Goal: Find specific page/section: Find specific page/section

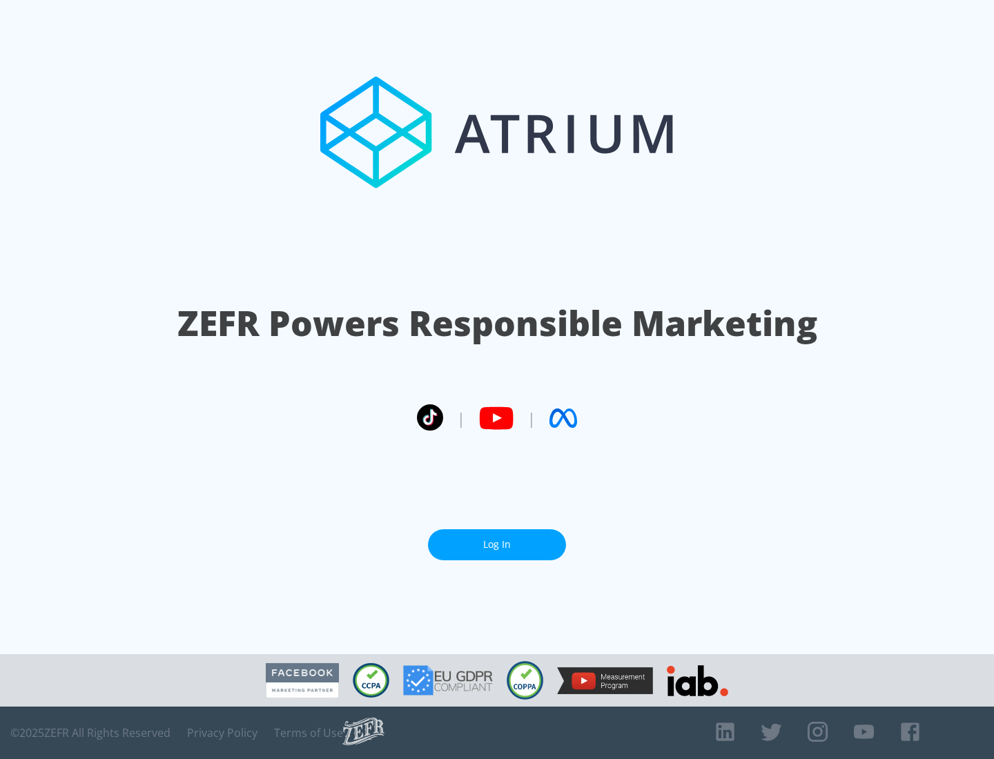
click at [497, 539] on link "Log In" at bounding box center [497, 544] width 138 height 31
